Goal: Task Accomplishment & Management: Use online tool/utility

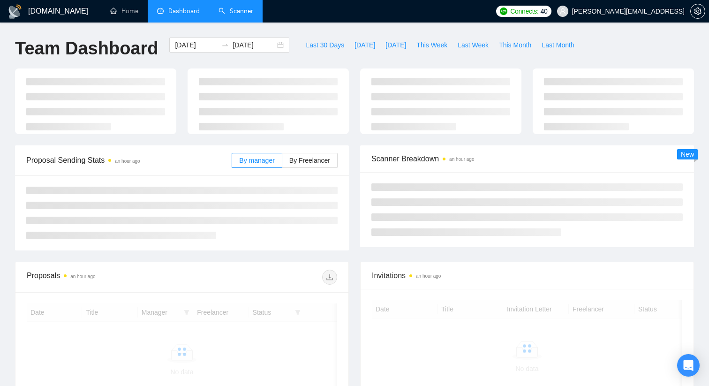
click at [246, 10] on link "Scanner" at bounding box center [236, 11] width 35 height 8
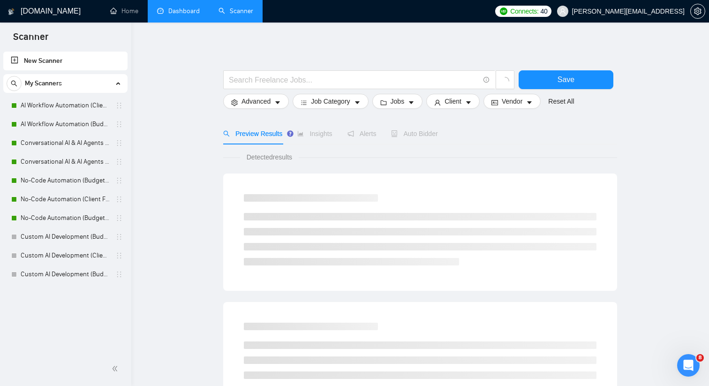
click at [168, 15] on link "Dashboard" at bounding box center [178, 11] width 43 height 8
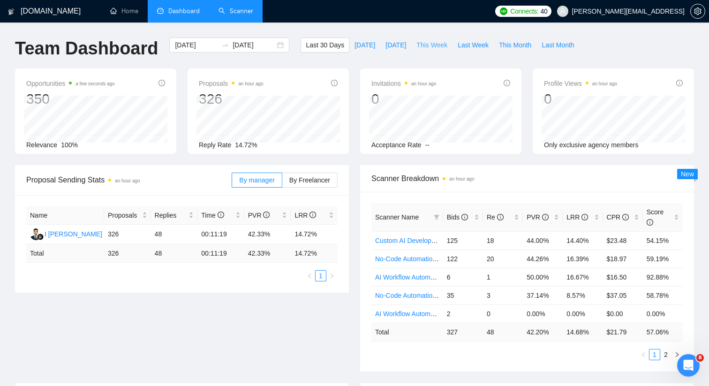
click at [439, 46] on span "This Week" at bounding box center [432, 45] width 31 height 10
type input "[DATE]"
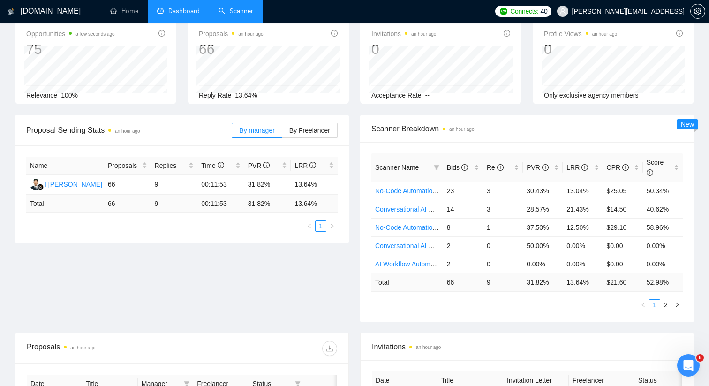
scroll to position [50, 0]
click at [414, 211] on link "Conversational AI & AI Agents (Budget Filters)" at bounding box center [442, 209] width 134 height 8
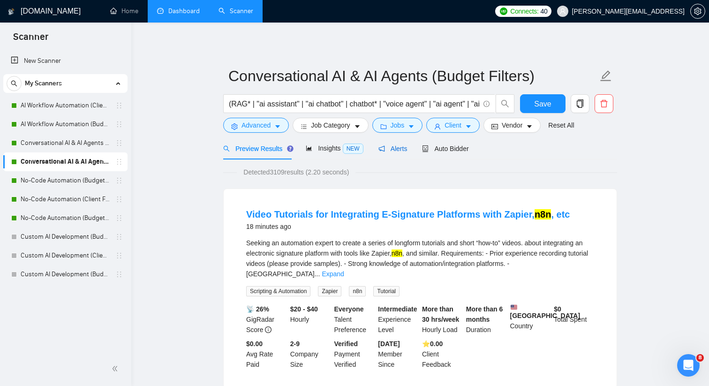
click at [390, 151] on span "Alerts" at bounding box center [393, 149] width 29 height 8
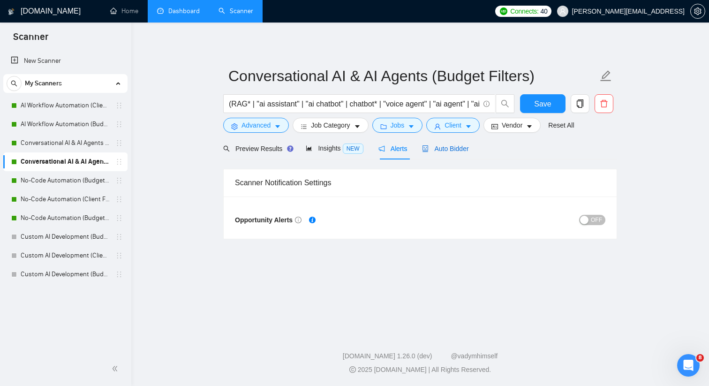
click at [439, 151] on span "Auto Bidder" at bounding box center [445, 149] width 46 height 8
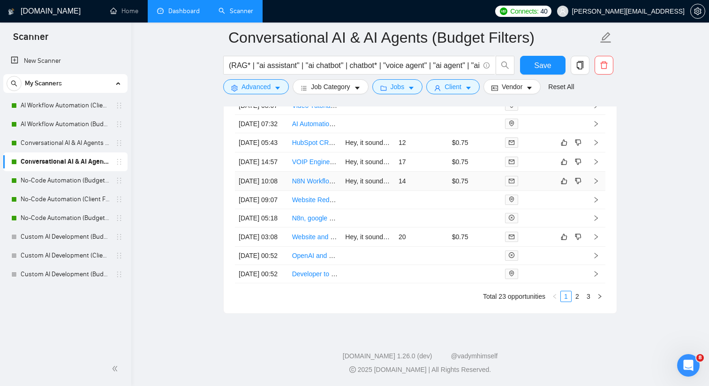
scroll to position [2523, 0]
click at [318, 185] on link "N8N Workflow Coaching and Editing" at bounding box center [345, 181] width 106 height 8
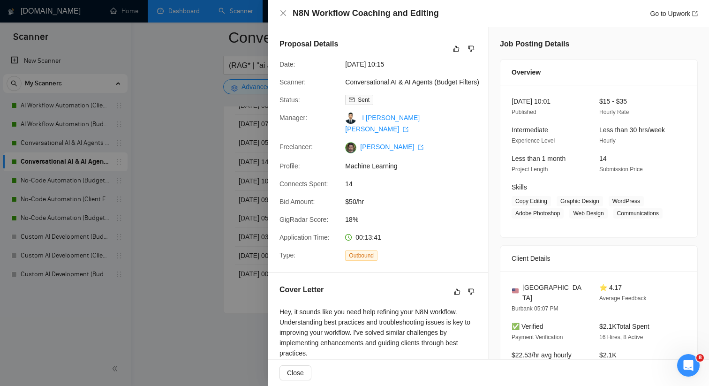
click at [238, 251] on div at bounding box center [354, 193] width 709 height 386
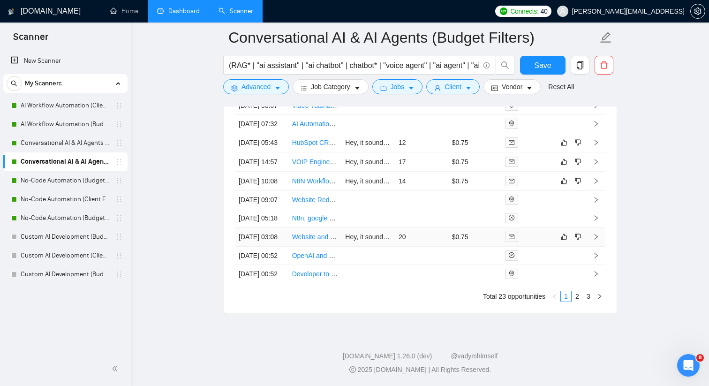
scroll to position [2570, 0]
